Goal: Information Seeking & Learning: Learn about a topic

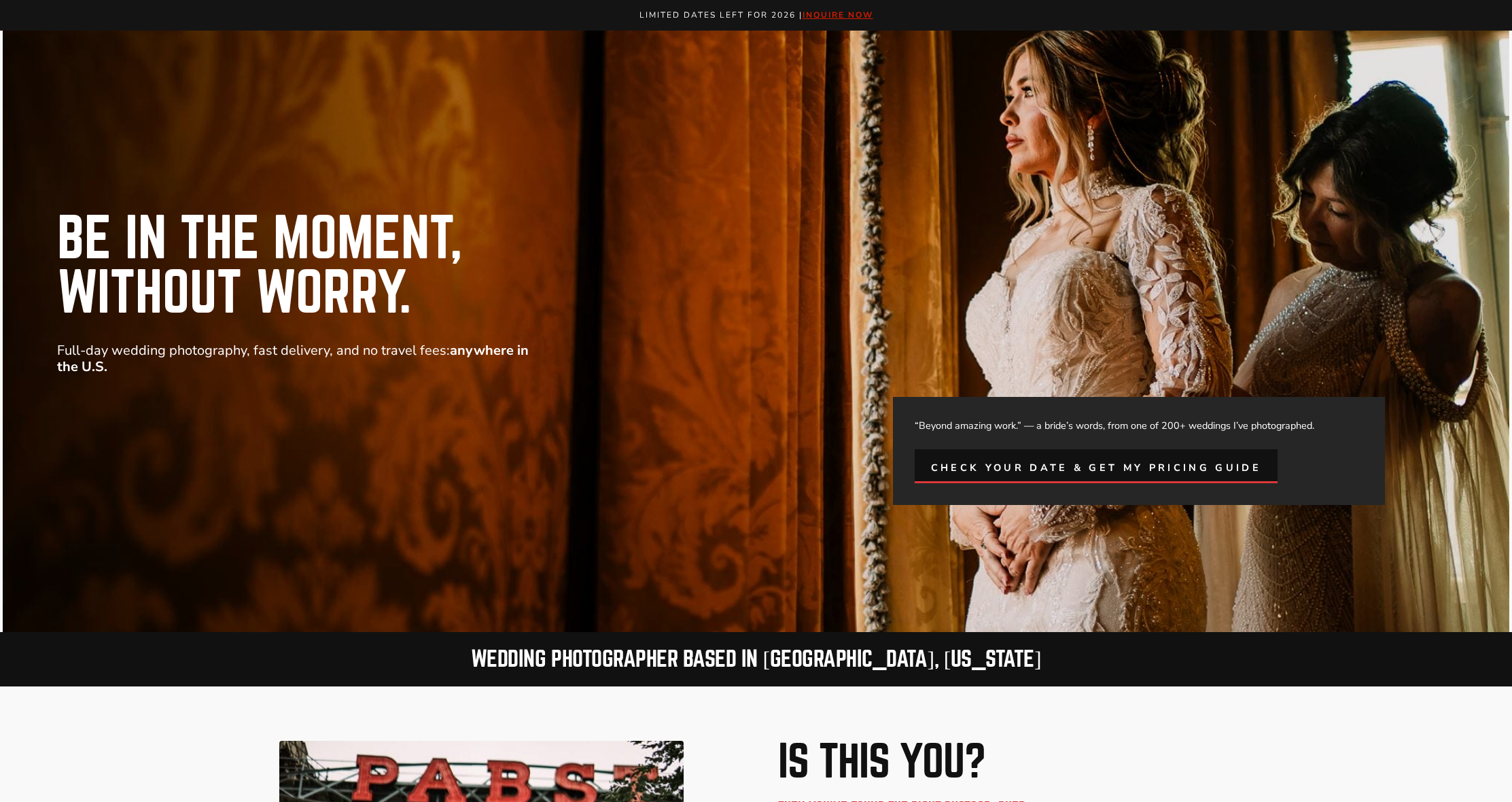
click at [1053, 467] on span "Check Your Date & Get My Pricing Guide" at bounding box center [1096, 467] width 330 height 16
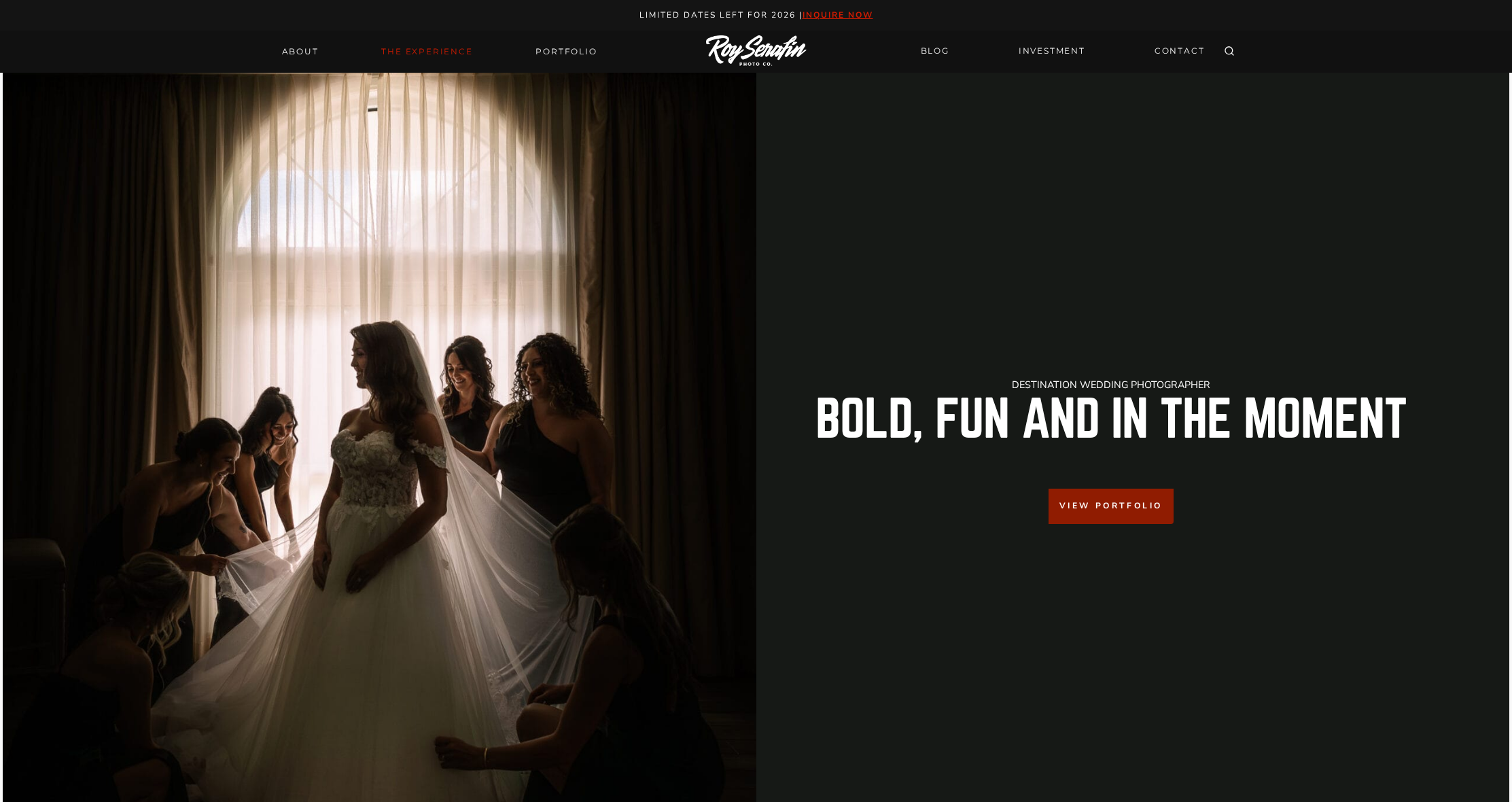
click at [445, 56] on link "THE EXPERIENCE" at bounding box center [427, 51] width 108 height 19
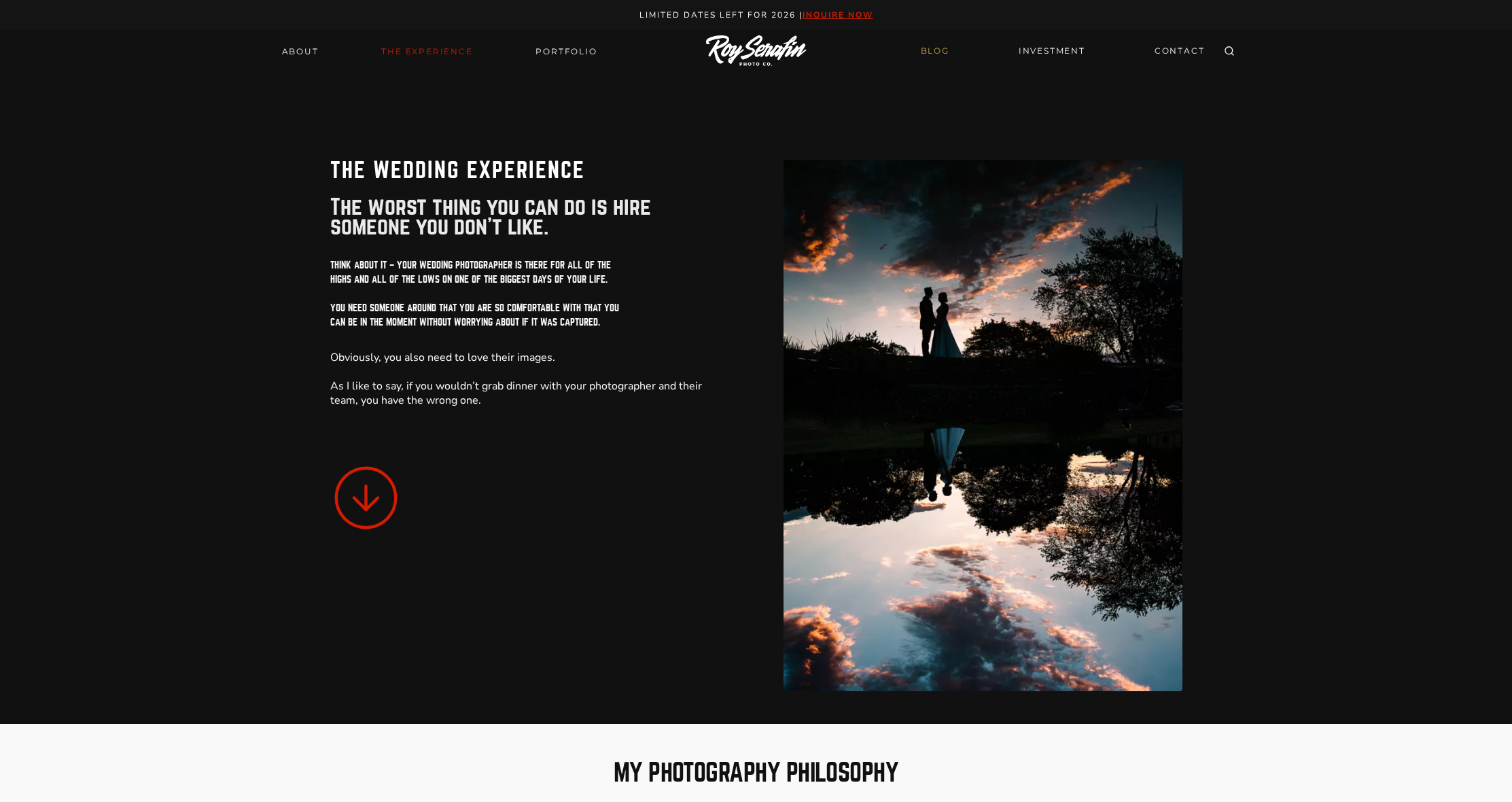
click at [936, 55] on link "BLOG" at bounding box center [935, 51] width 45 height 24
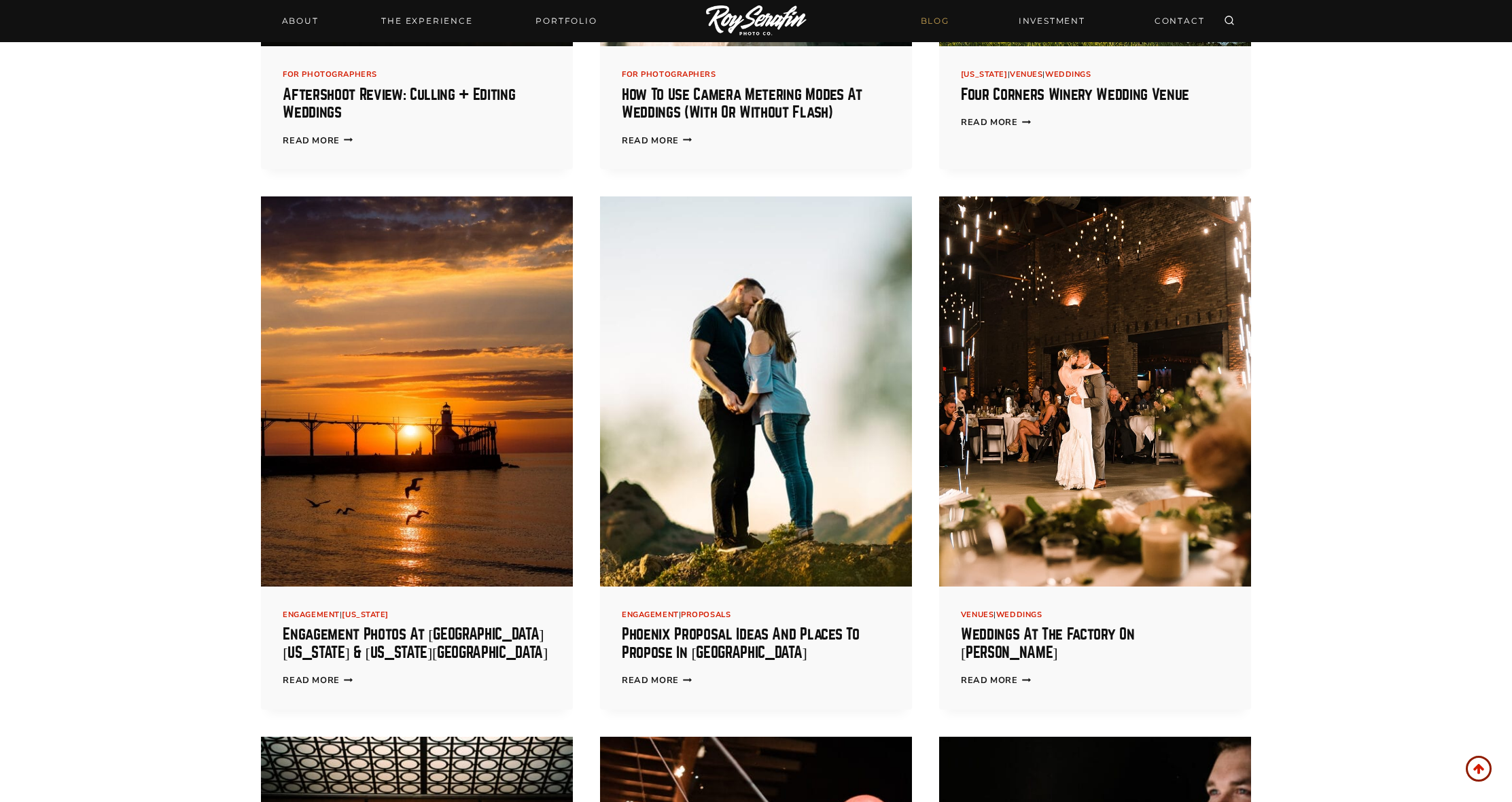
scroll to position [798, 0]
